Goal: Task Accomplishment & Management: Manage account settings

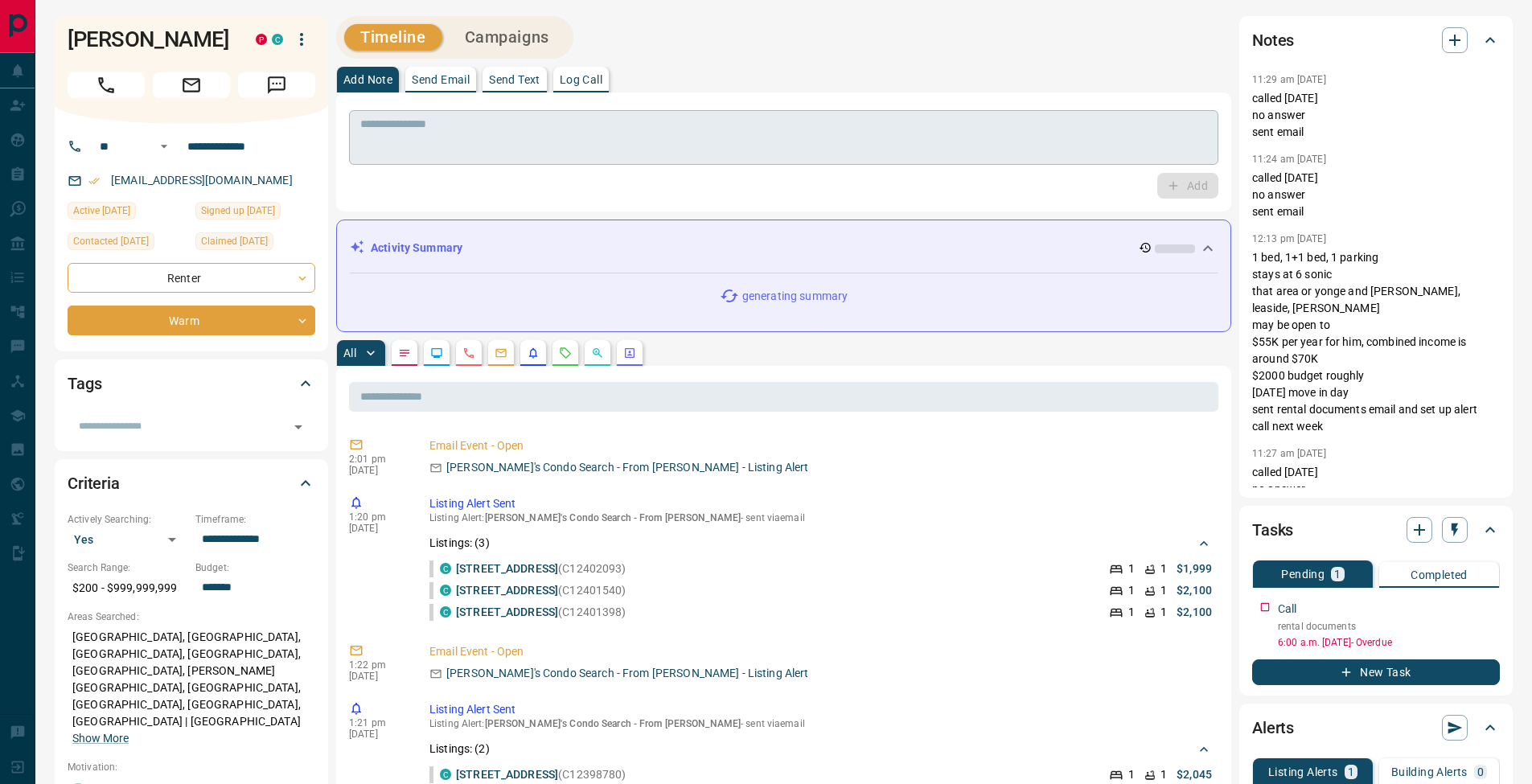
click at [553, 136] on textarea at bounding box center [783, 137] width 846 height 41
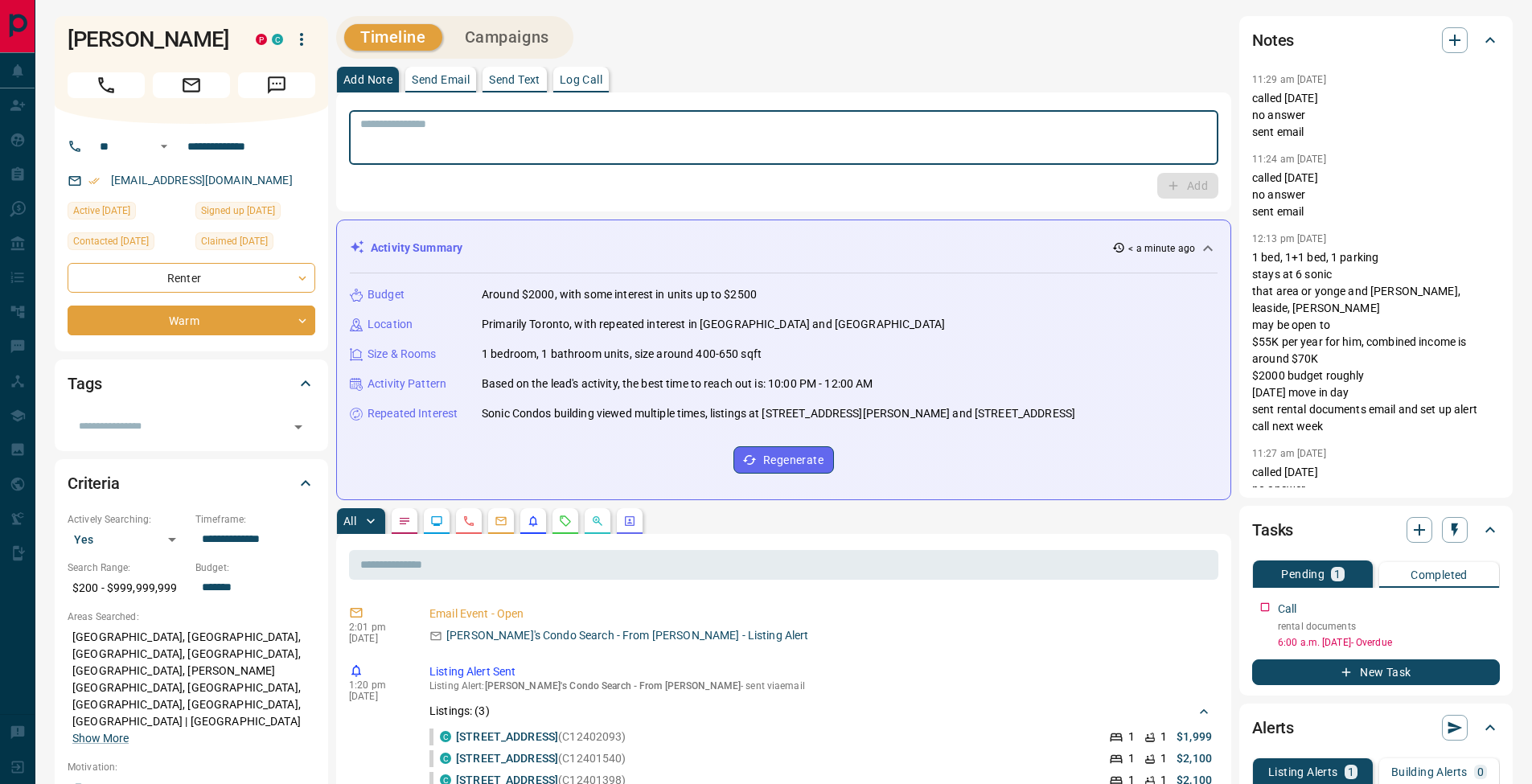
click at [573, 113] on div "* ​" at bounding box center [783, 137] width 869 height 55
drag, startPoint x: 604, startPoint y: 72, endPoint x: 632, endPoint y: 88, distance: 32.2
click at [604, 72] on button "Log Call" at bounding box center [581, 79] width 56 height 25
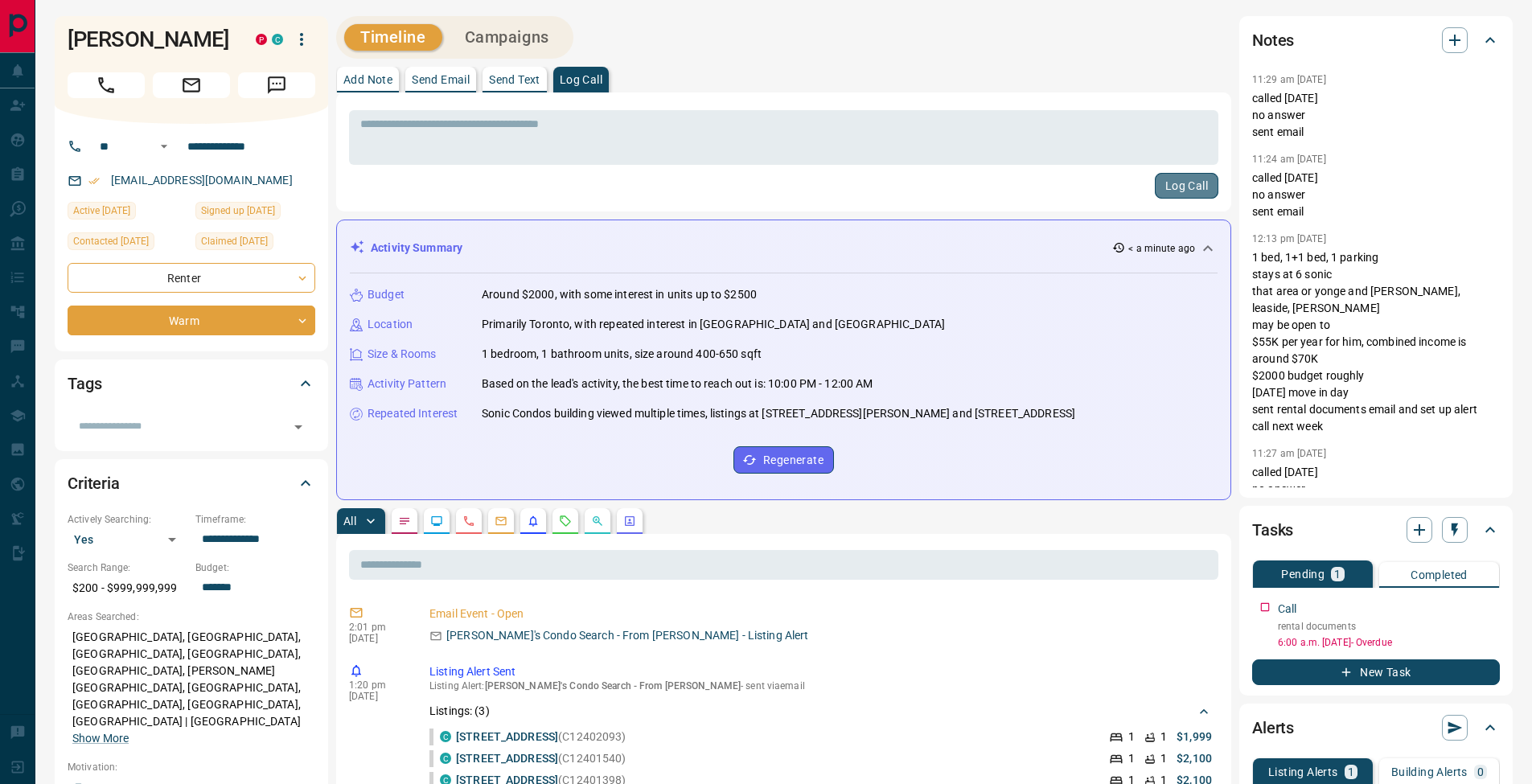
drag, startPoint x: 1191, startPoint y: 189, endPoint x: 1142, endPoint y: 199, distance: 50.0
click at [1190, 190] on button "Log Call" at bounding box center [1186, 185] width 64 height 25
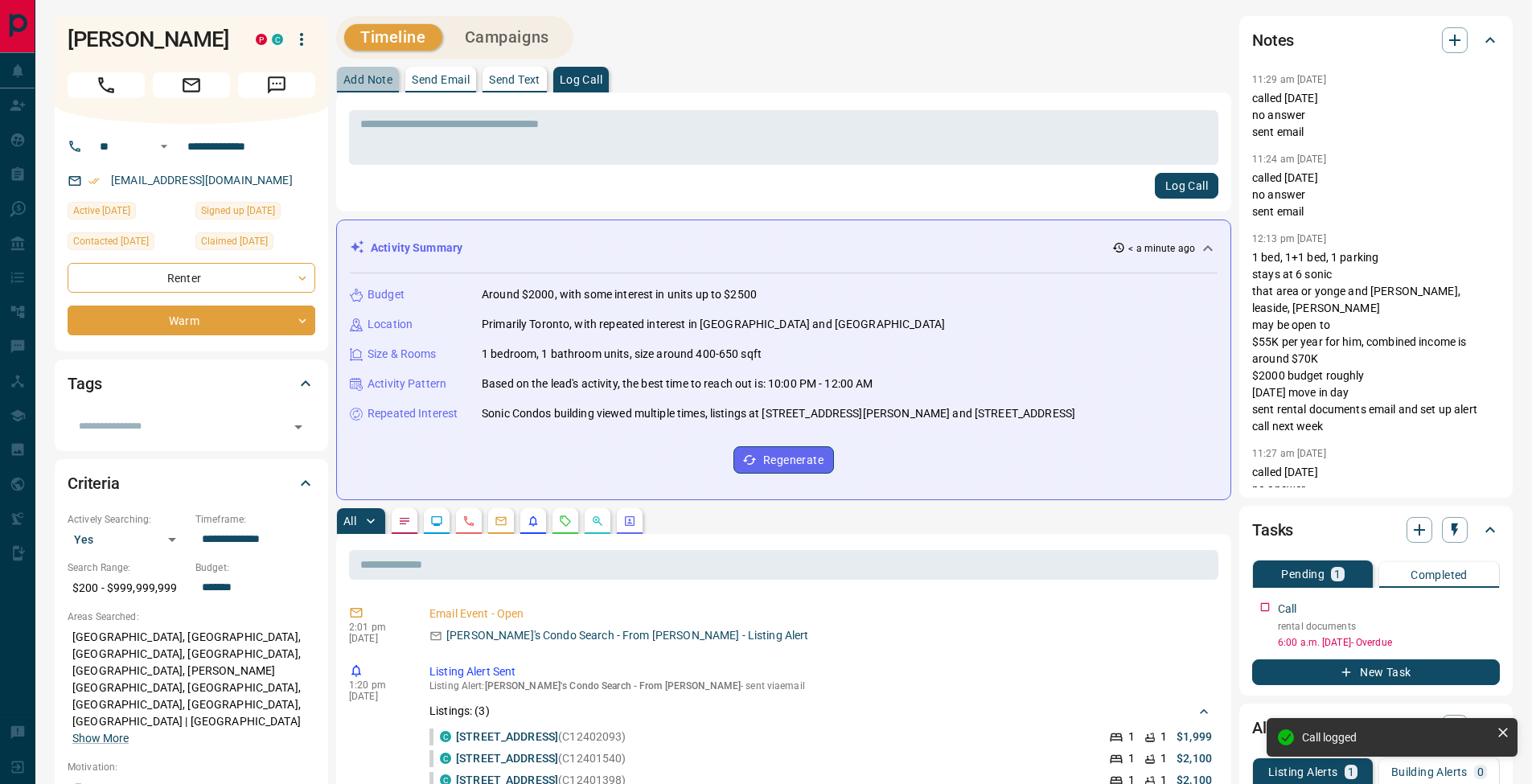
click at [364, 74] on p "Add Note" at bounding box center [368, 79] width 49 height 11
click at [1490, 603] on icon "button" at bounding box center [1489, 604] width 13 height 13
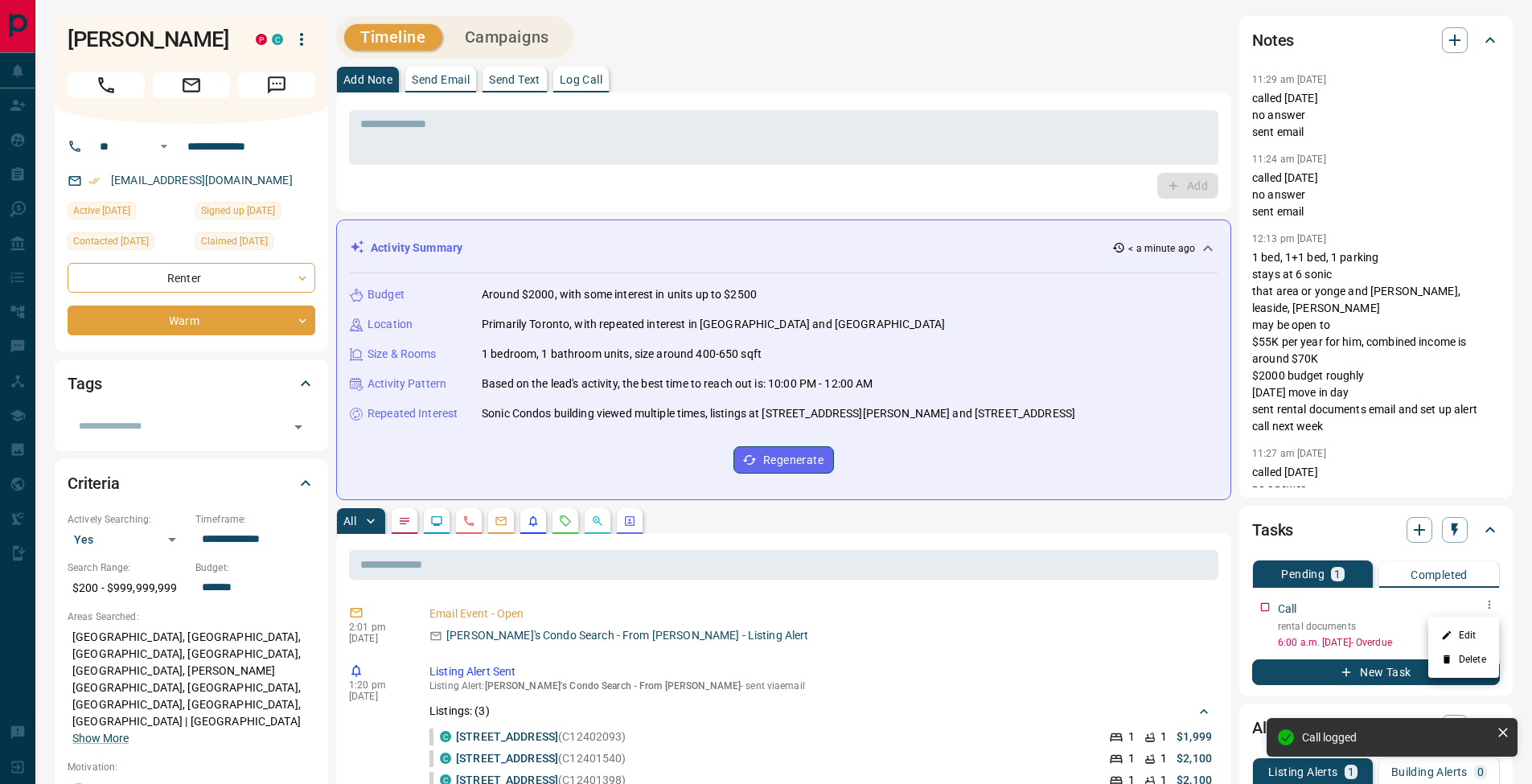
click at [1469, 635] on li "Edit" at bounding box center [1463, 636] width 71 height 24
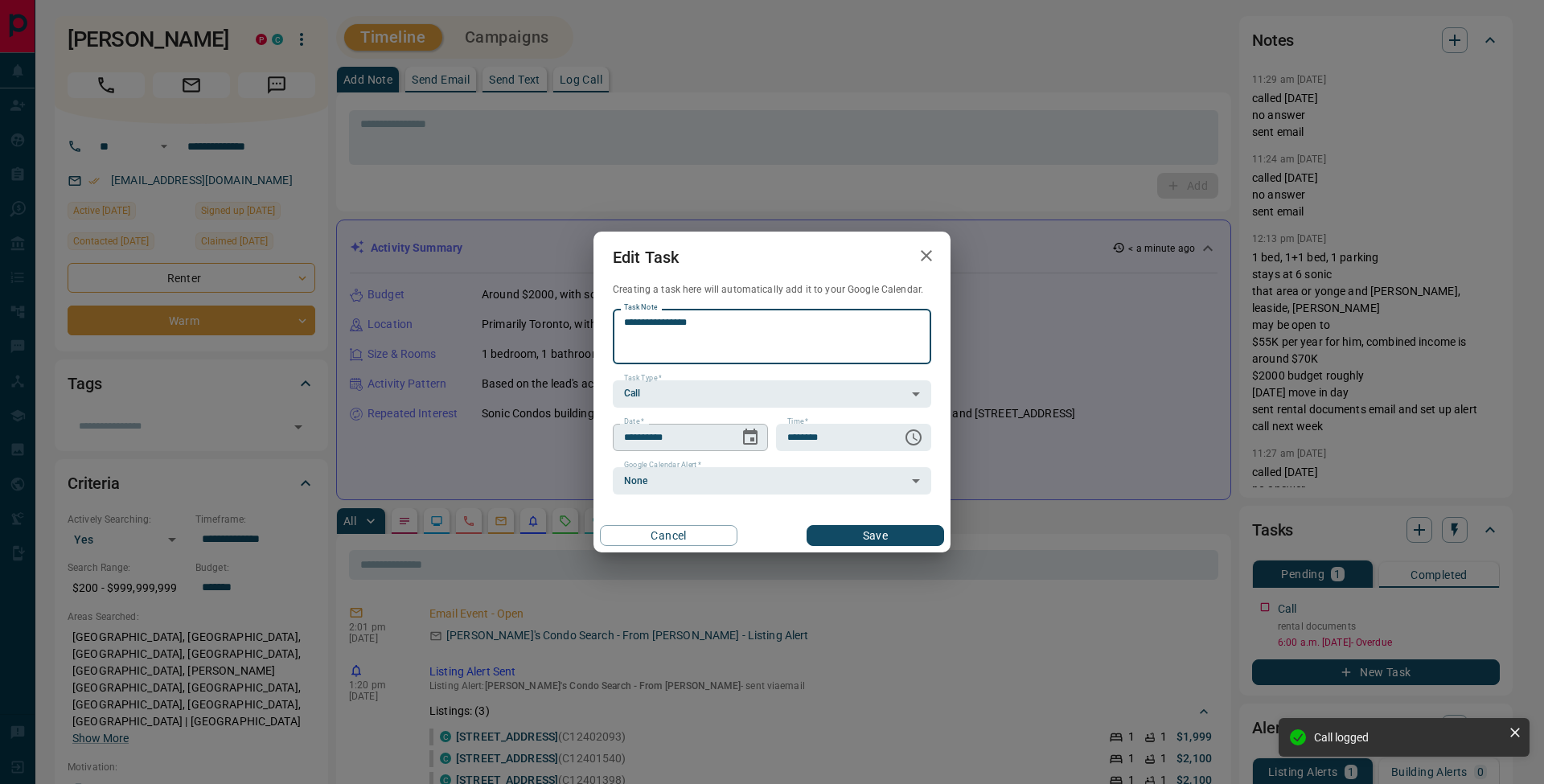
click at [751, 437] on icon "Choose date, selected date is Sep 12, 2025" at bounding box center [750, 437] width 19 height 19
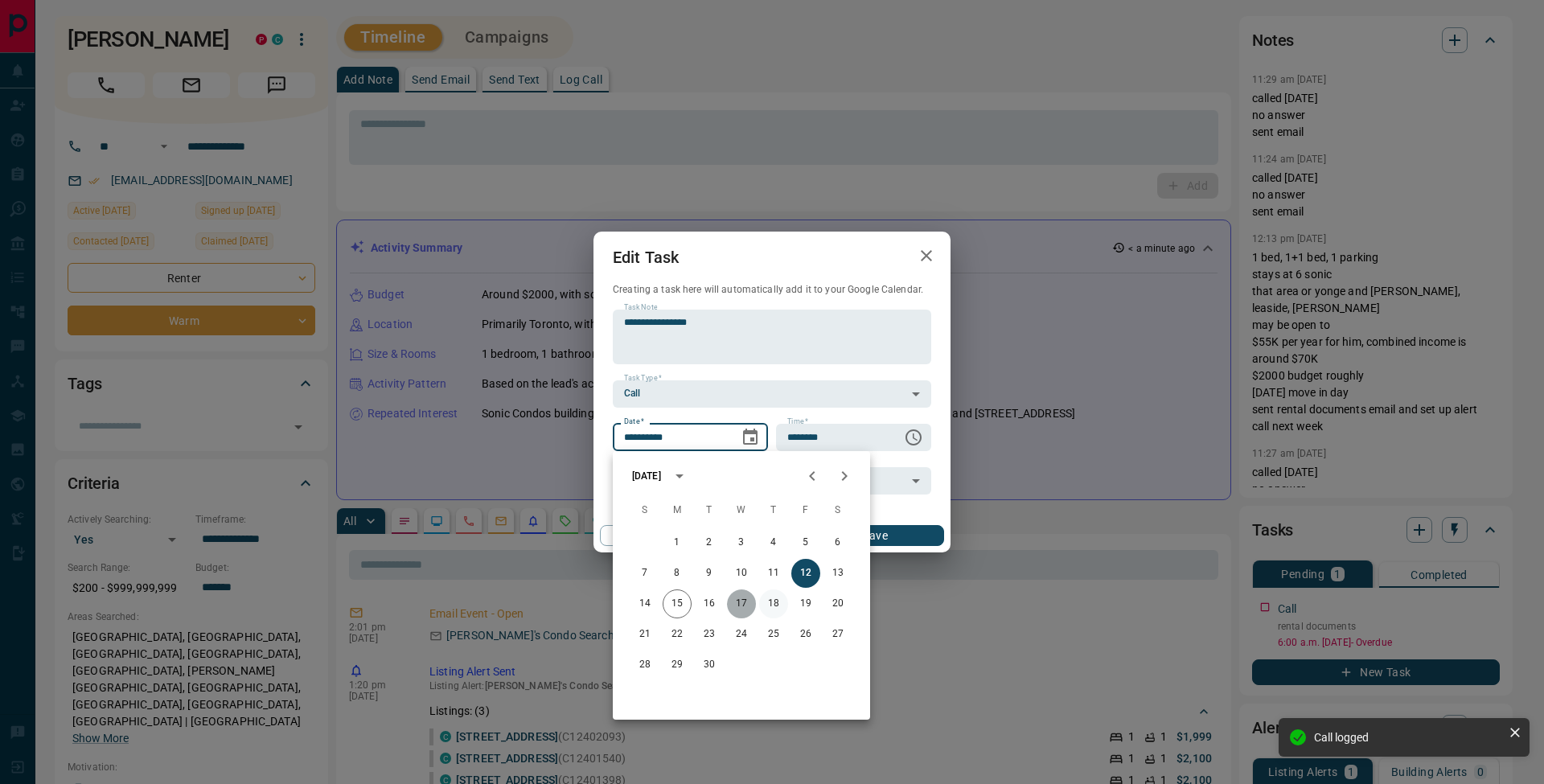
drag, startPoint x: 751, startPoint y: 605, endPoint x: 762, endPoint y: 604, distance: 11.0
click at [751, 605] on button "17" at bounding box center [741, 603] width 29 height 29
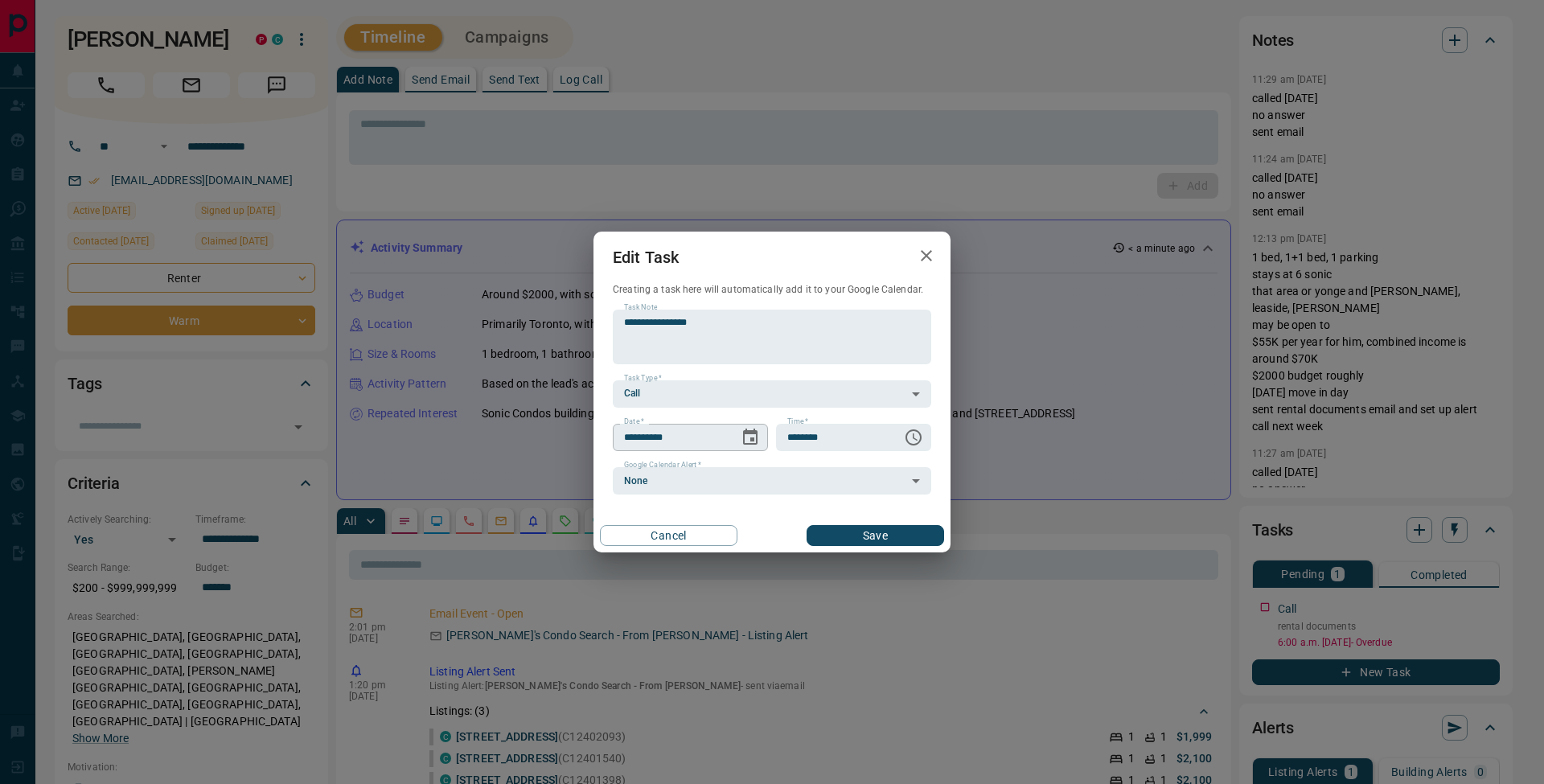
click at [755, 428] on icon "Choose date, selected date is Sep 17, 2025" at bounding box center [750, 437] width 19 height 19
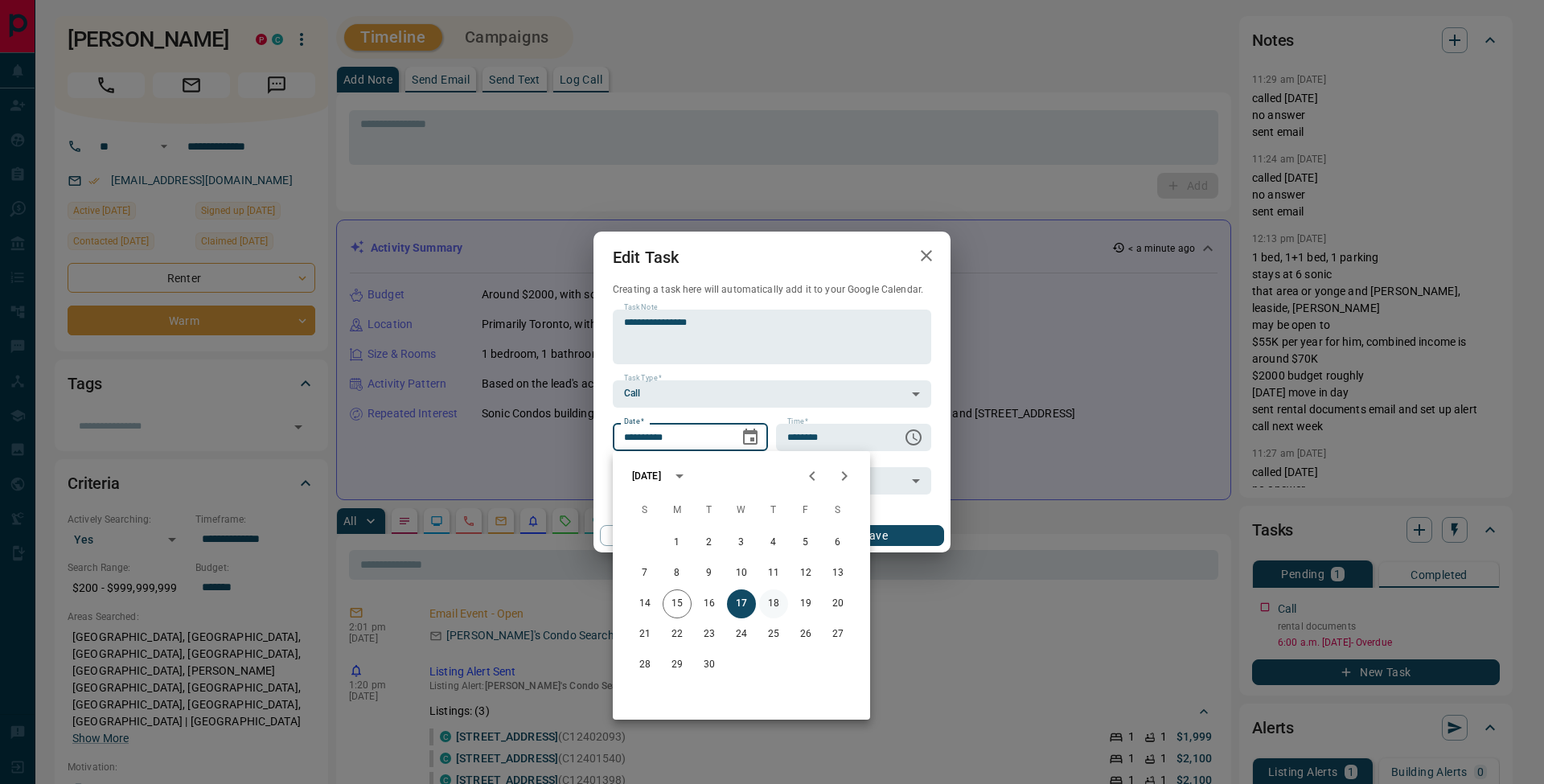
click at [781, 604] on button "18" at bounding box center [773, 603] width 29 height 29
type input "**********"
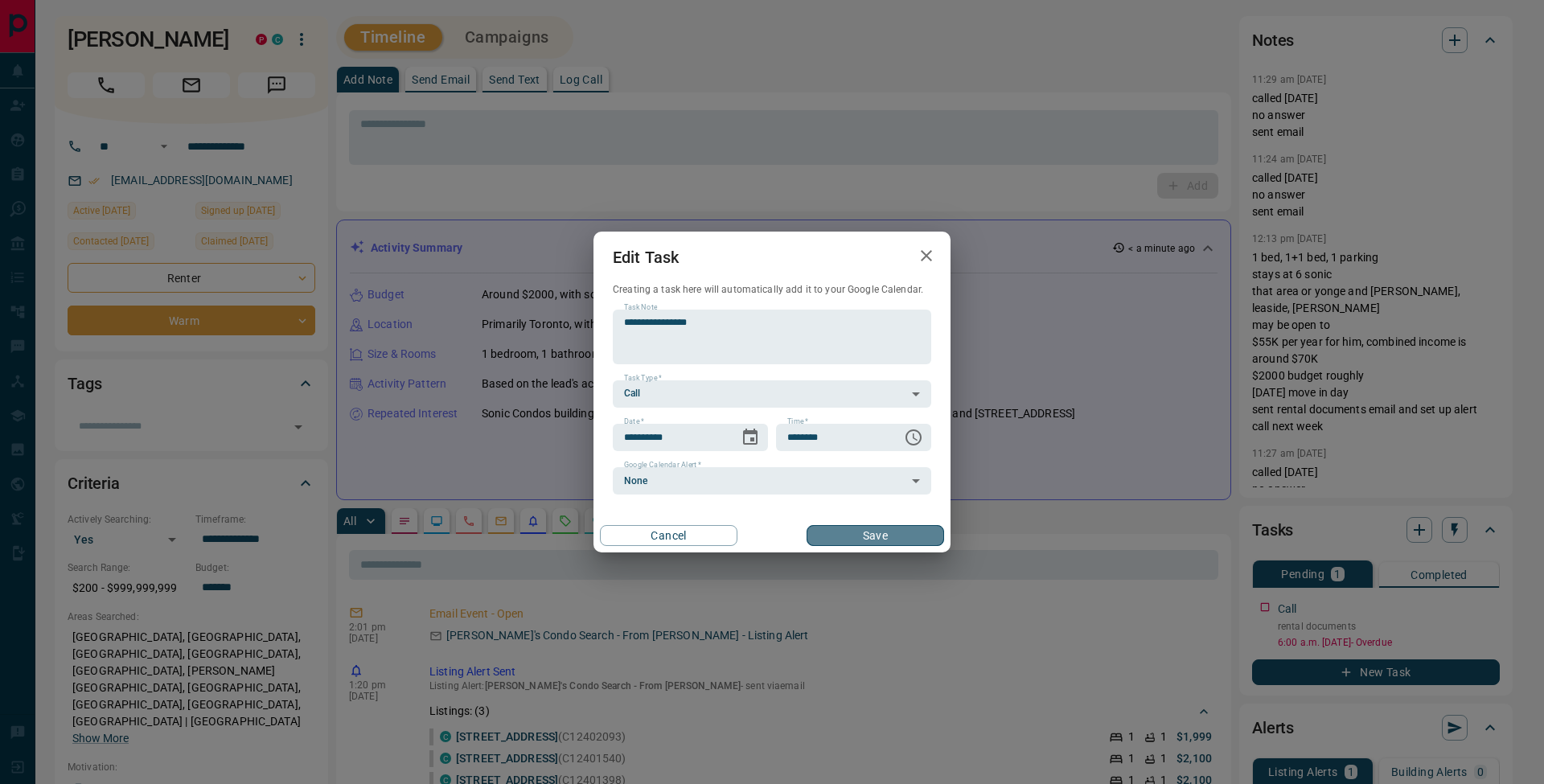
click at [897, 538] on button "Save" at bounding box center [874, 535] width 137 height 21
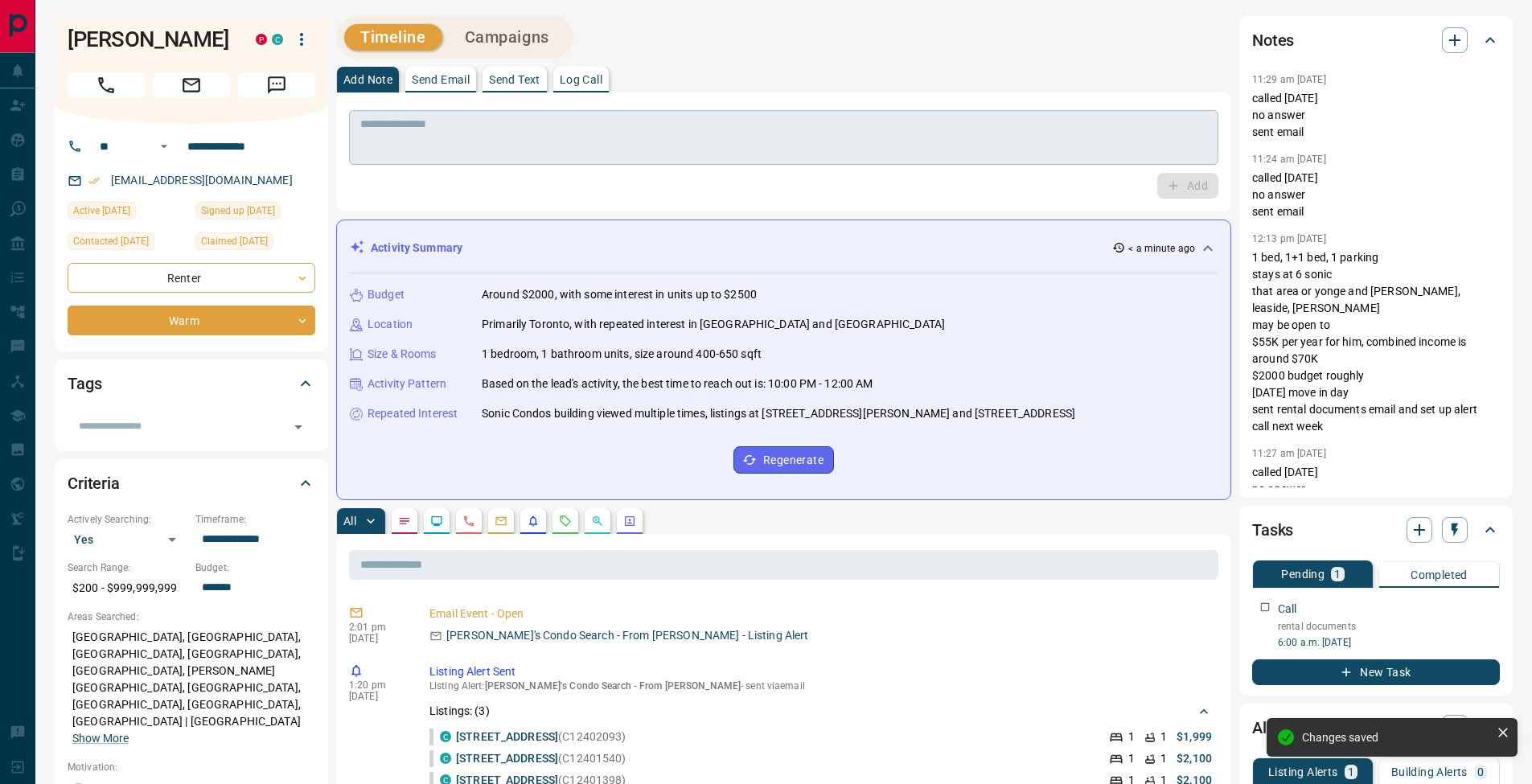
click at [399, 127] on textarea at bounding box center [783, 137] width 846 height 41
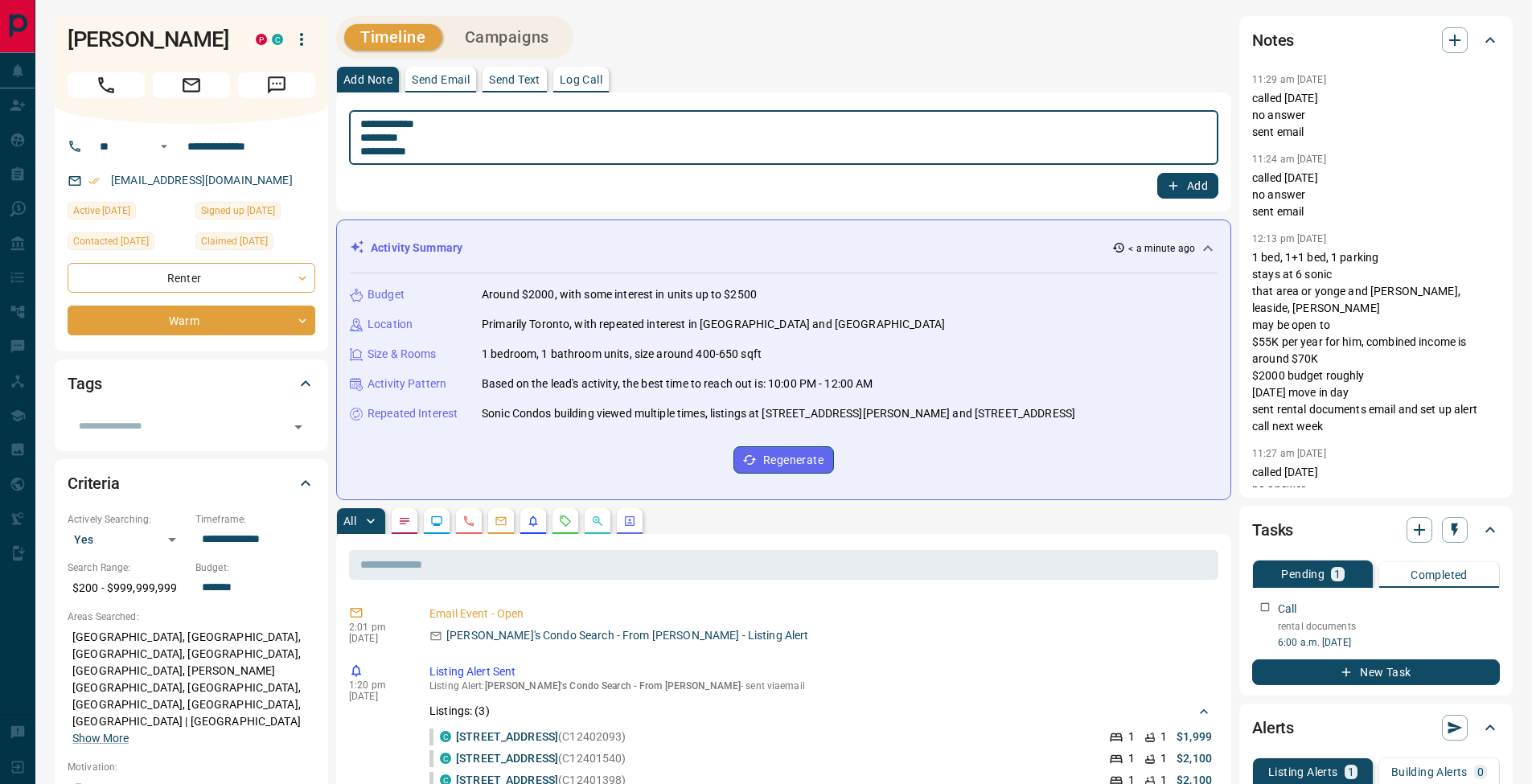
click at [366, 137] on textarea "**********" at bounding box center [783, 137] width 846 height 41
type textarea "**********"
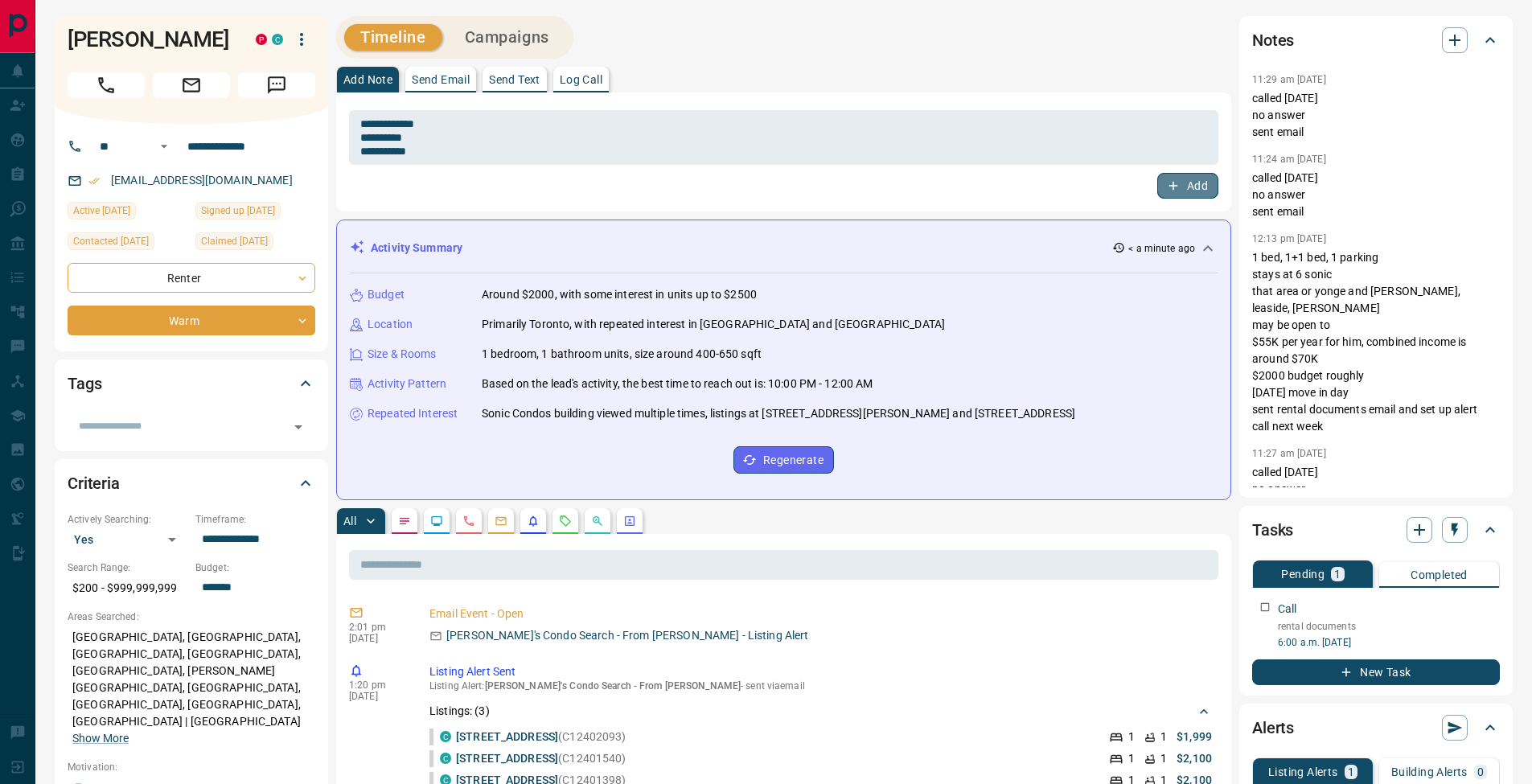
click at [1181, 194] on button "Add" at bounding box center [1188, 185] width 61 height 25
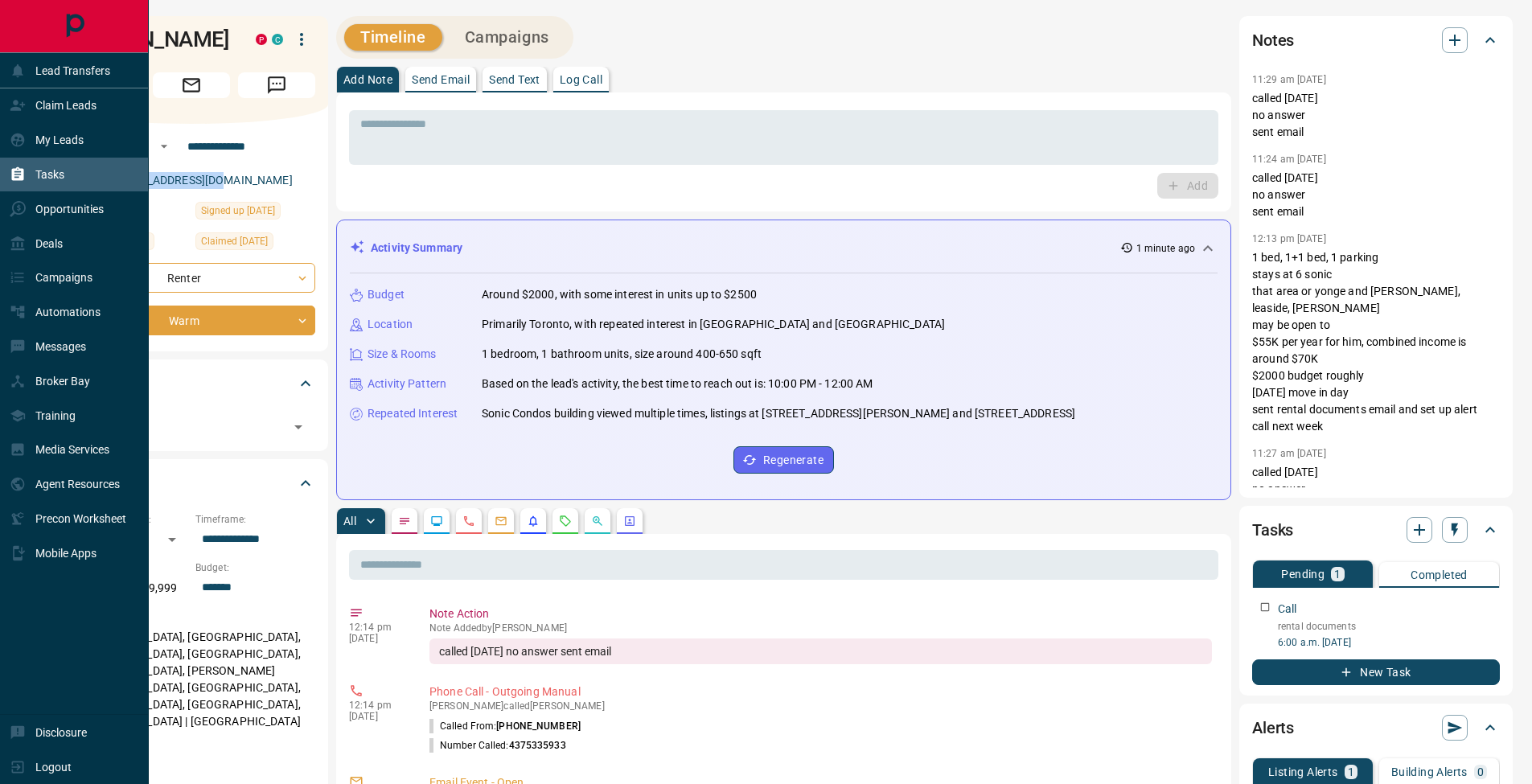
click at [24, 176] on icon at bounding box center [18, 175] width 12 height 14
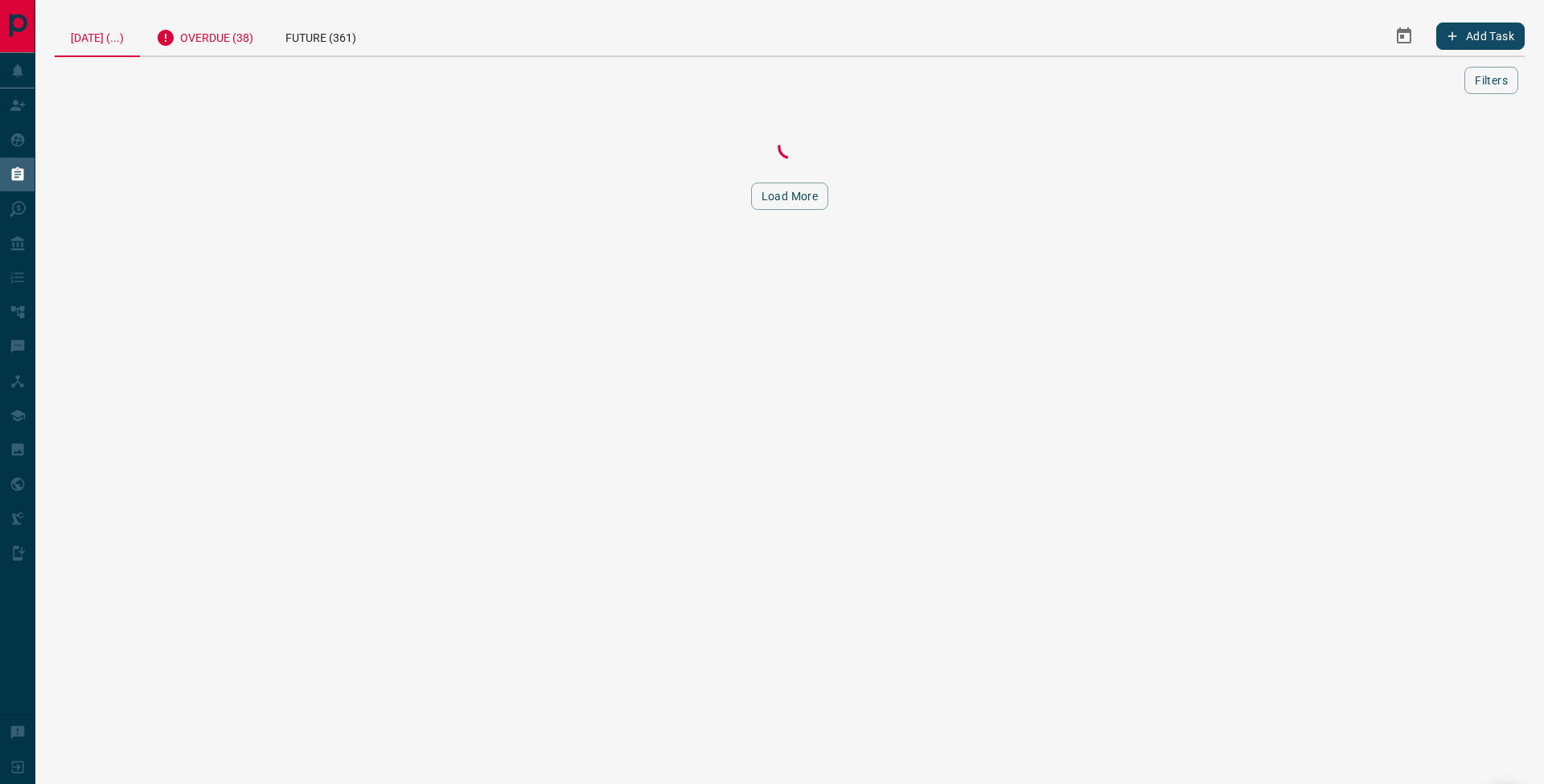
click at [220, 47] on div "Overdue (38)" at bounding box center [204, 35] width 129 height 39
